Goal: Task Accomplishment & Management: Complete application form

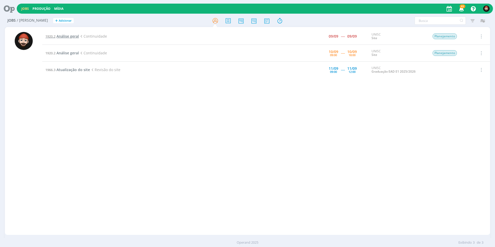
click at [60, 37] on span "Análise geral" at bounding box center [67, 36] width 22 height 5
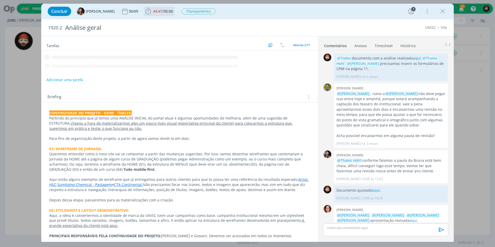
scroll to position [58, 0]
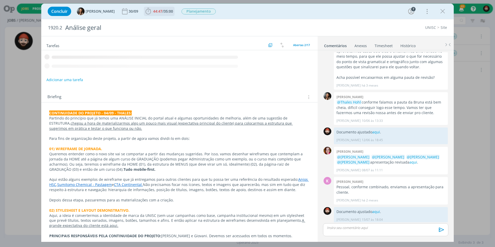
click at [170, 10] on span "35:00" at bounding box center [168, 11] width 9 height 5
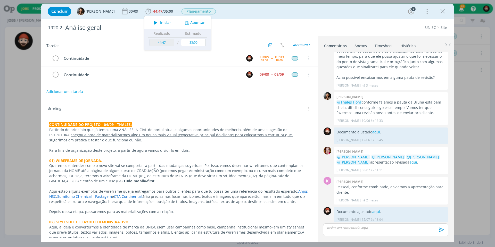
click at [394, 45] on li "Timesheet" at bounding box center [387, 44] width 26 height 7
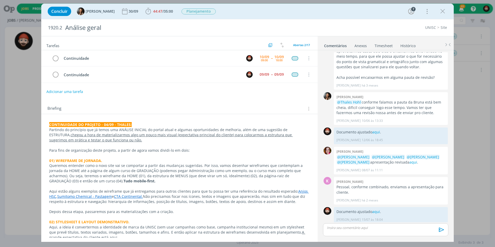
click at [385, 45] on link "Timesheet" at bounding box center [383, 44] width 19 height 7
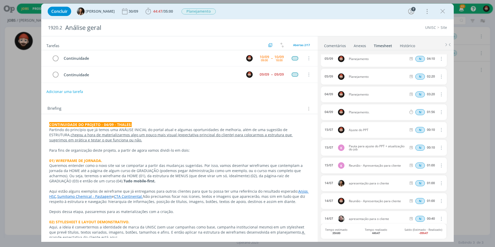
scroll to position [0, 0]
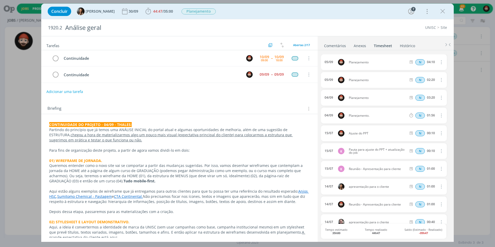
click at [374, 20] on div "1920.2 Análise geral UNISC Site" at bounding box center [247, 27] width 412 height 17
click at [155, 12] on span "44:47" at bounding box center [157, 11] width 9 height 5
click at [339, 45] on link "Comentários" at bounding box center [335, 44] width 22 height 7
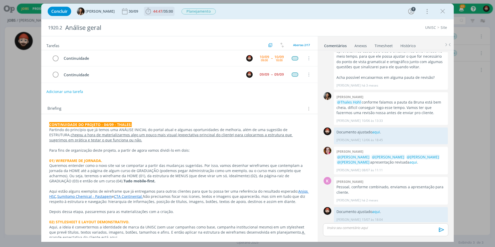
click at [154, 14] on span "44:47 / 35:00" at bounding box center [159, 11] width 30 height 8
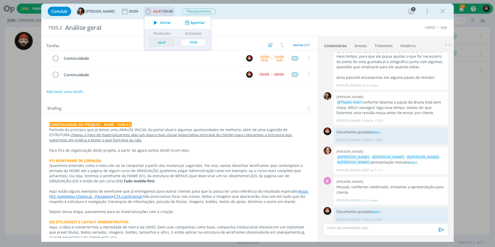
click at [195, 23] on button "Apontar" at bounding box center [193, 22] width 21 height 5
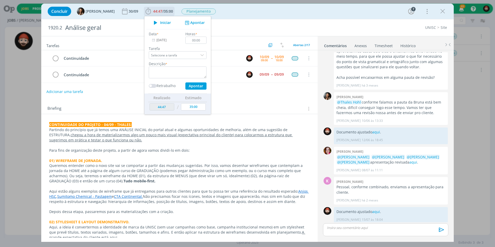
click at [169, 42] on input "10/09/2025" at bounding box center [165, 40] width 32 height 7
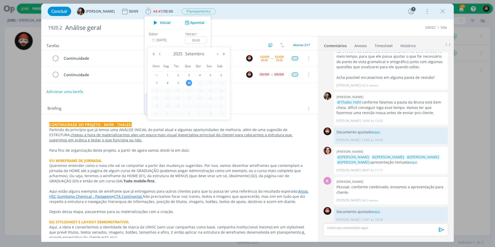
click at [178, 81] on span "9" at bounding box center [178, 83] width 6 height 6
type input "09/09/2025"
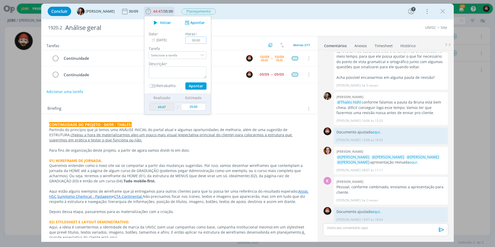
click at [196, 42] on input "00:00" at bounding box center [195, 40] width 21 height 7
click at [196, 41] on input "00:00" at bounding box center [195, 40] width 21 height 7
type input "01:30"
click at [196, 72] on textarea "dialog" at bounding box center [178, 72] width 58 height 12
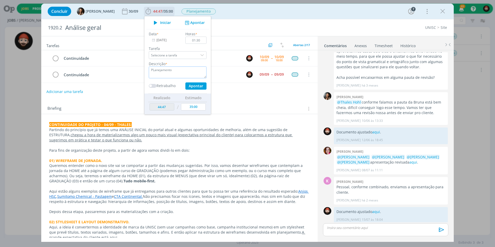
click at [151, 71] on textarea "PLanejamento" at bounding box center [178, 72] width 58 height 12
type textarea "Planejamento"
click at [197, 86] on button "Apontar" at bounding box center [195, 85] width 21 height 7
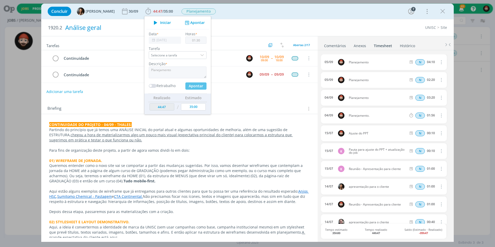
click at [267, 25] on div "Análise geral" at bounding box center [170, 27] width 215 height 13
type input "46:17"
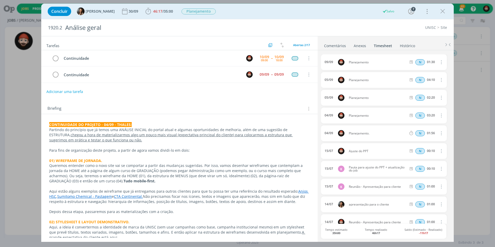
click at [338, 46] on link "Comentários" at bounding box center [335, 44] width 22 height 7
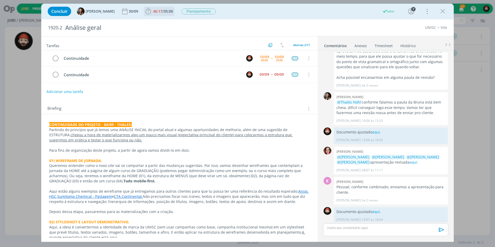
click at [164, 11] on span "35:00" at bounding box center [168, 11] width 9 height 5
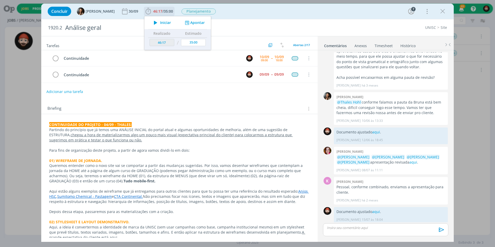
click at [193, 23] on button "Apontar" at bounding box center [193, 22] width 21 height 5
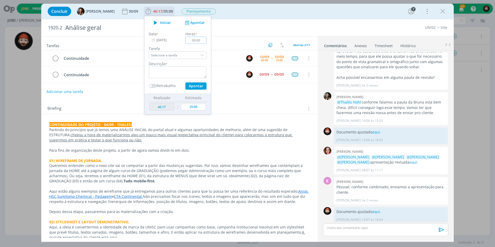
click at [200, 40] on input "00:00" at bounding box center [195, 40] width 21 height 7
type input "04:40"
click at [187, 73] on textarea "dialog" at bounding box center [178, 72] width 58 height 12
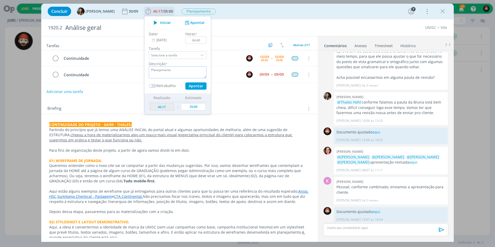
type textarea "Planejamento"
click at [156, 40] on input "10/09/2025" at bounding box center [165, 40] width 32 height 7
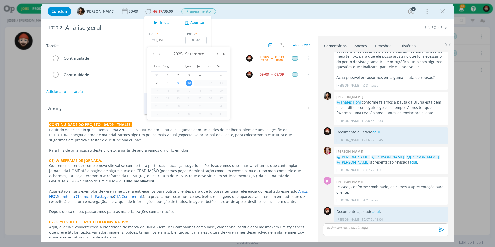
click at [179, 82] on span "9" at bounding box center [178, 83] width 6 height 6
type input "09/09/2025"
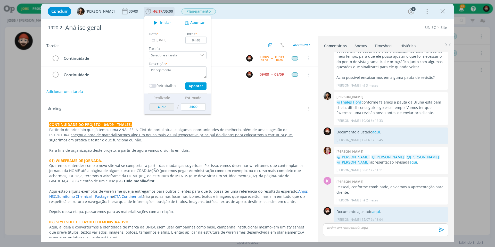
click at [194, 88] on button "Apontar" at bounding box center [195, 85] width 21 height 7
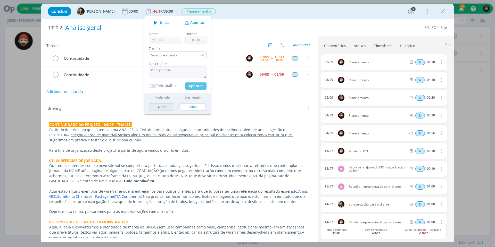
click at [268, 26] on div "Análise geral" at bounding box center [170, 27] width 215 height 13
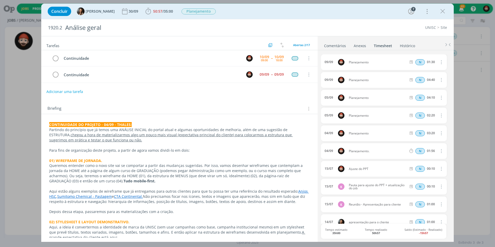
click at [343, 46] on link "Comentários" at bounding box center [335, 44] width 22 height 7
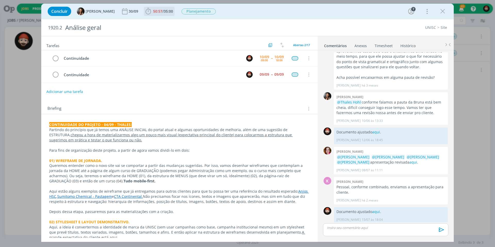
click at [157, 11] on span "50:57" at bounding box center [157, 11] width 9 height 5
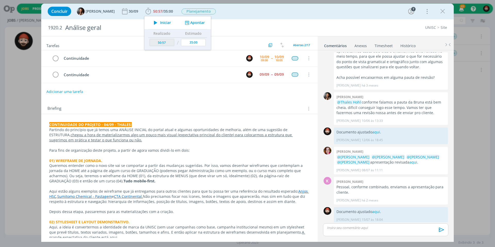
click at [228, 19] on div "Concluir Beatriz Luchese 30/09 50:57 / 35:00 Iniciar Apontar Data * 10/09/2025 …" at bounding box center [247, 11] width 412 height 15
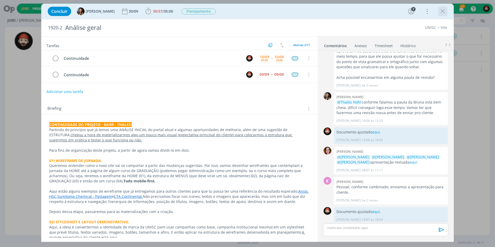
click at [442, 11] on icon "dialog" at bounding box center [443, 11] width 8 height 8
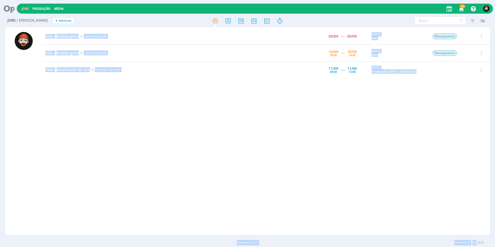
click at [329, 115] on div "Jobs Produção Mídia 65 Notificações Central de Ajuda Área de Membros Implantaçã…" at bounding box center [247, 123] width 495 height 247
